Goal: Check status: Check status

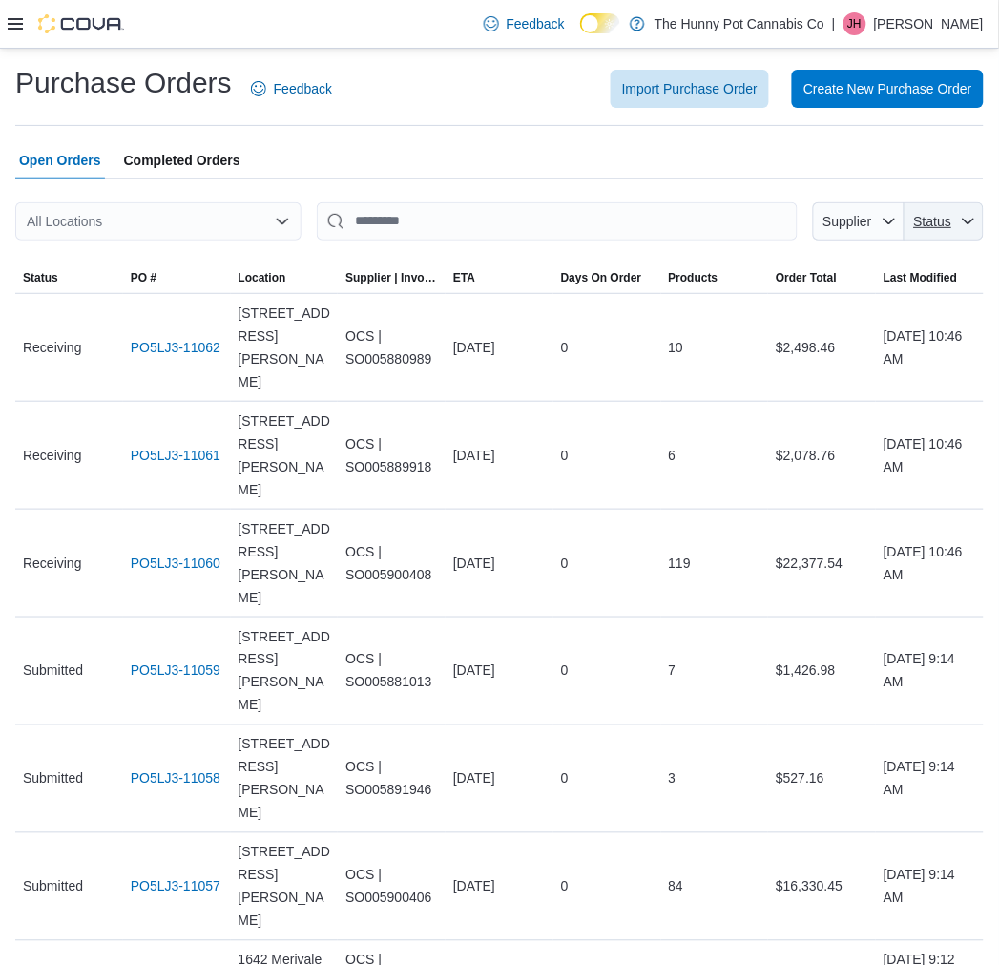
click at [952, 214] on span "Status" at bounding box center [933, 221] width 38 height 15
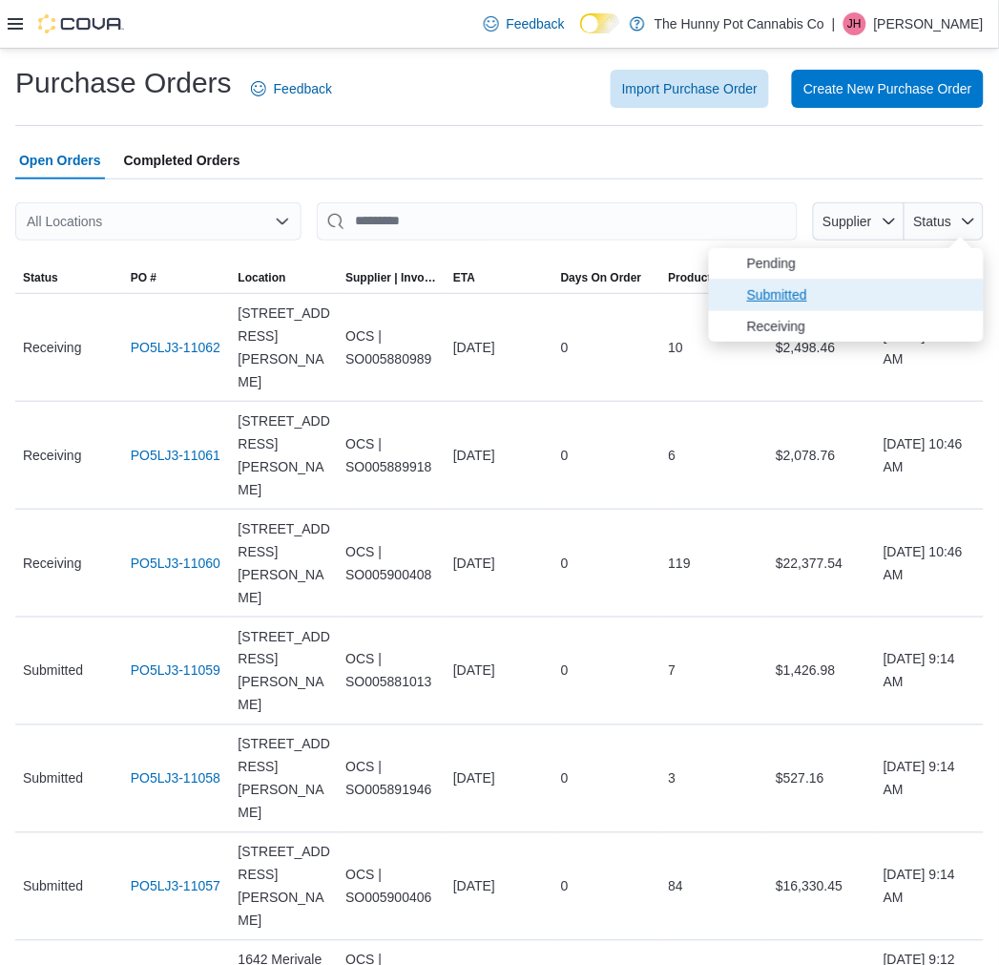
click at [817, 306] on span "Submitted" at bounding box center [846, 295] width 275 height 31
type input "**********"
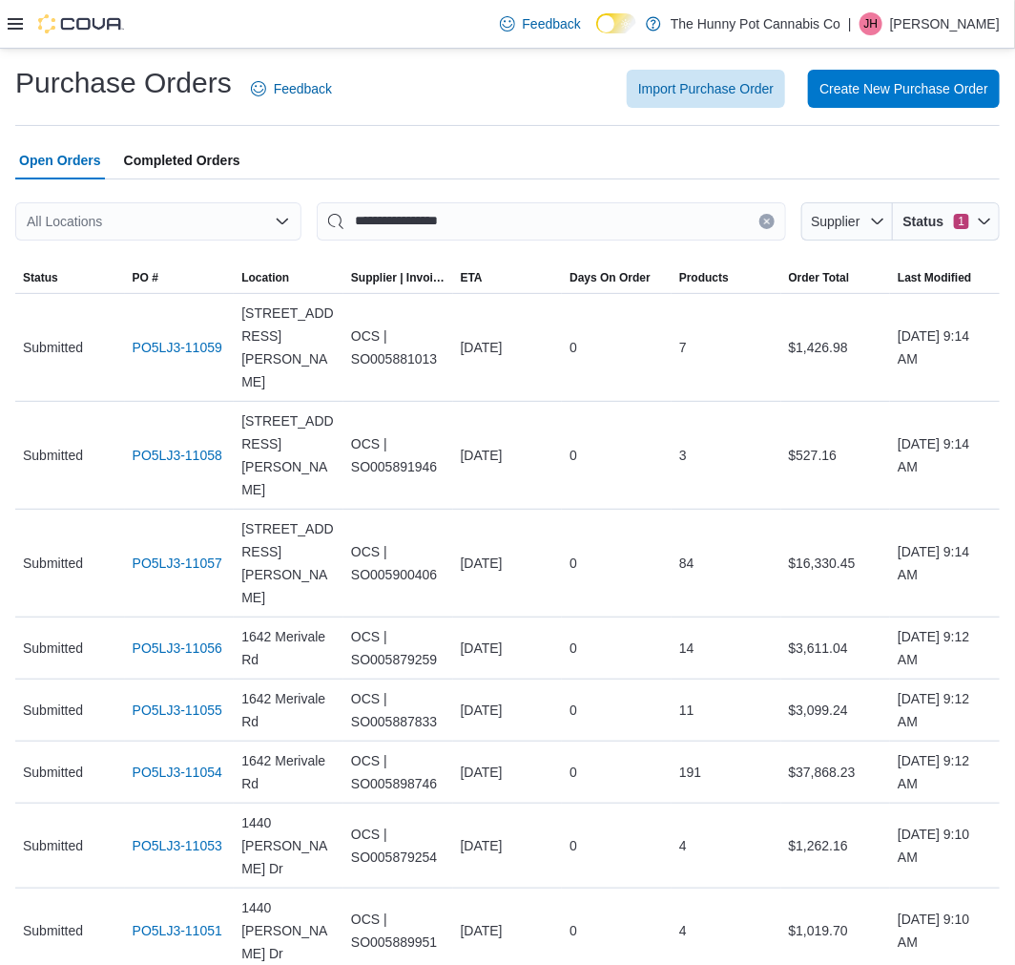
click at [529, 153] on div "Open Orders Completed Orders" at bounding box center [507, 160] width 985 height 38
